Goal: Book appointment/travel/reservation

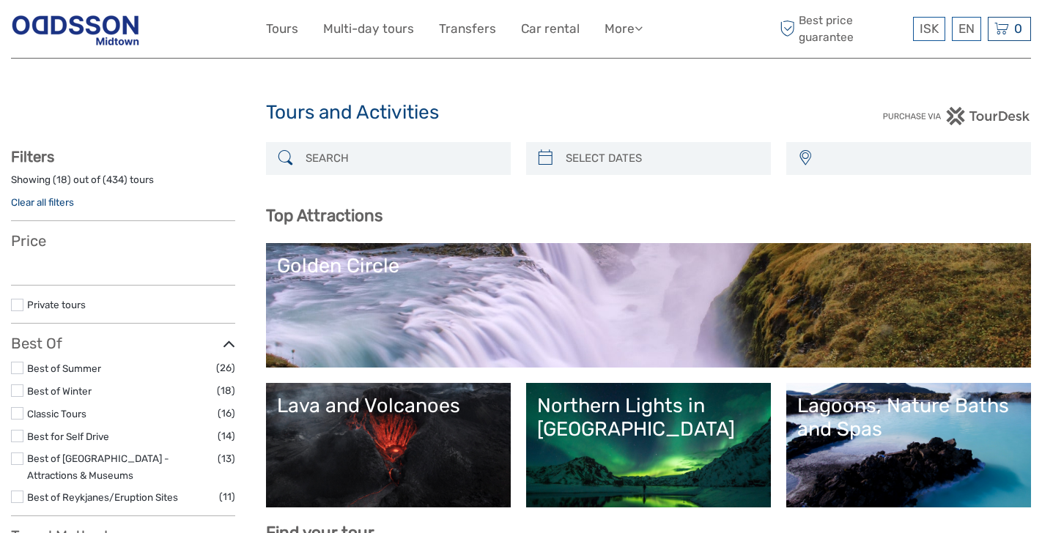
select select
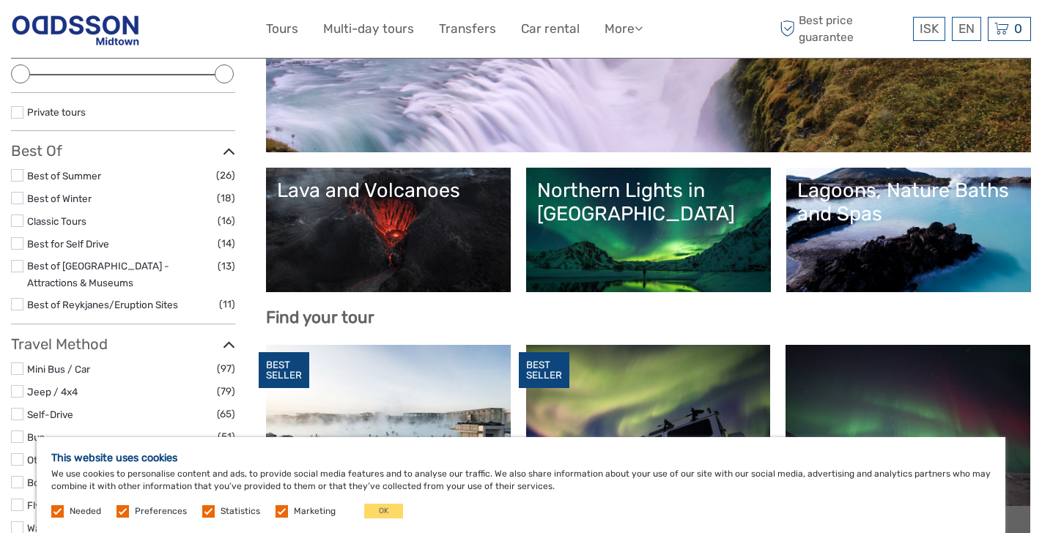
scroll to position [229, 0]
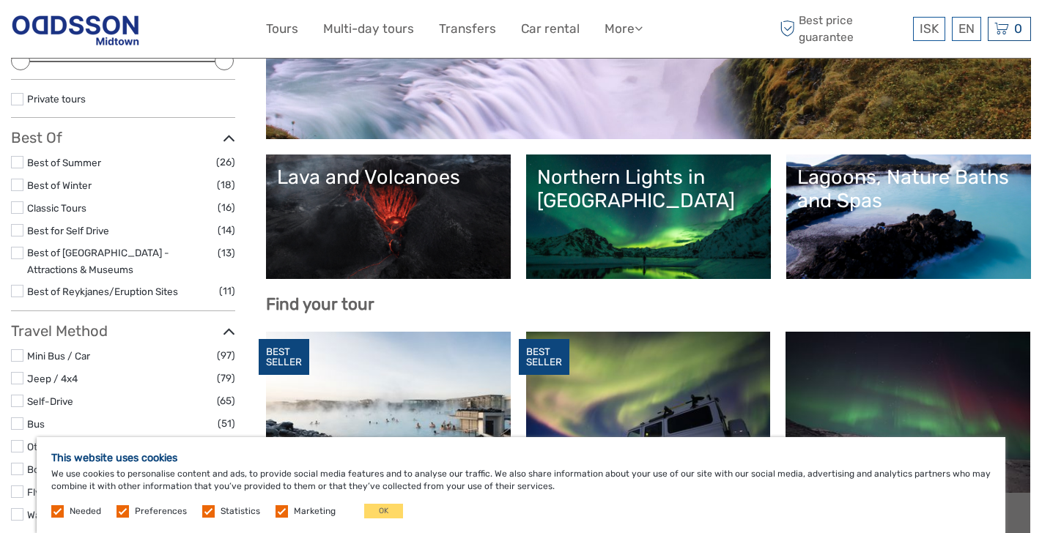
click at [930, 197] on div "Lagoons, Nature Baths and Spas" at bounding box center [908, 190] width 223 height 48
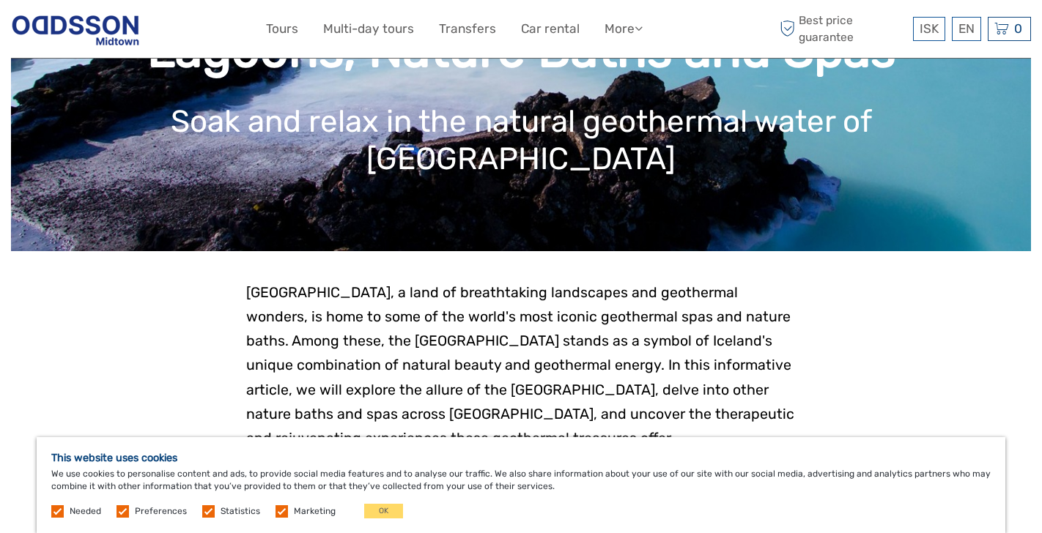
scroll to position [139, 0]
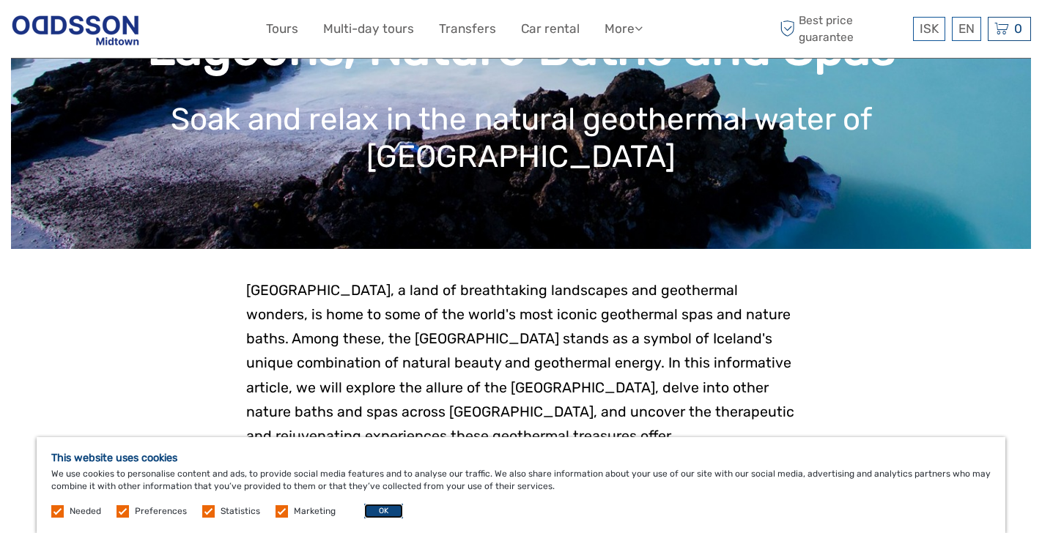
click at [374, 506] on button "OK" at bounding box center [383, 511] width 39 height 15
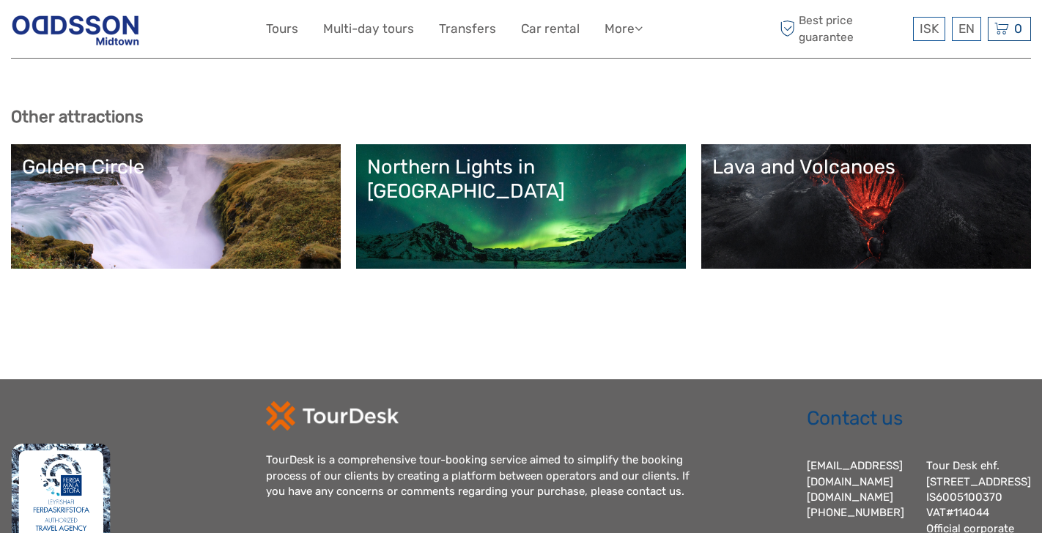
scroll to position [4062, 0]
